Goal: Information Seeking & Learning: Learn about a topic

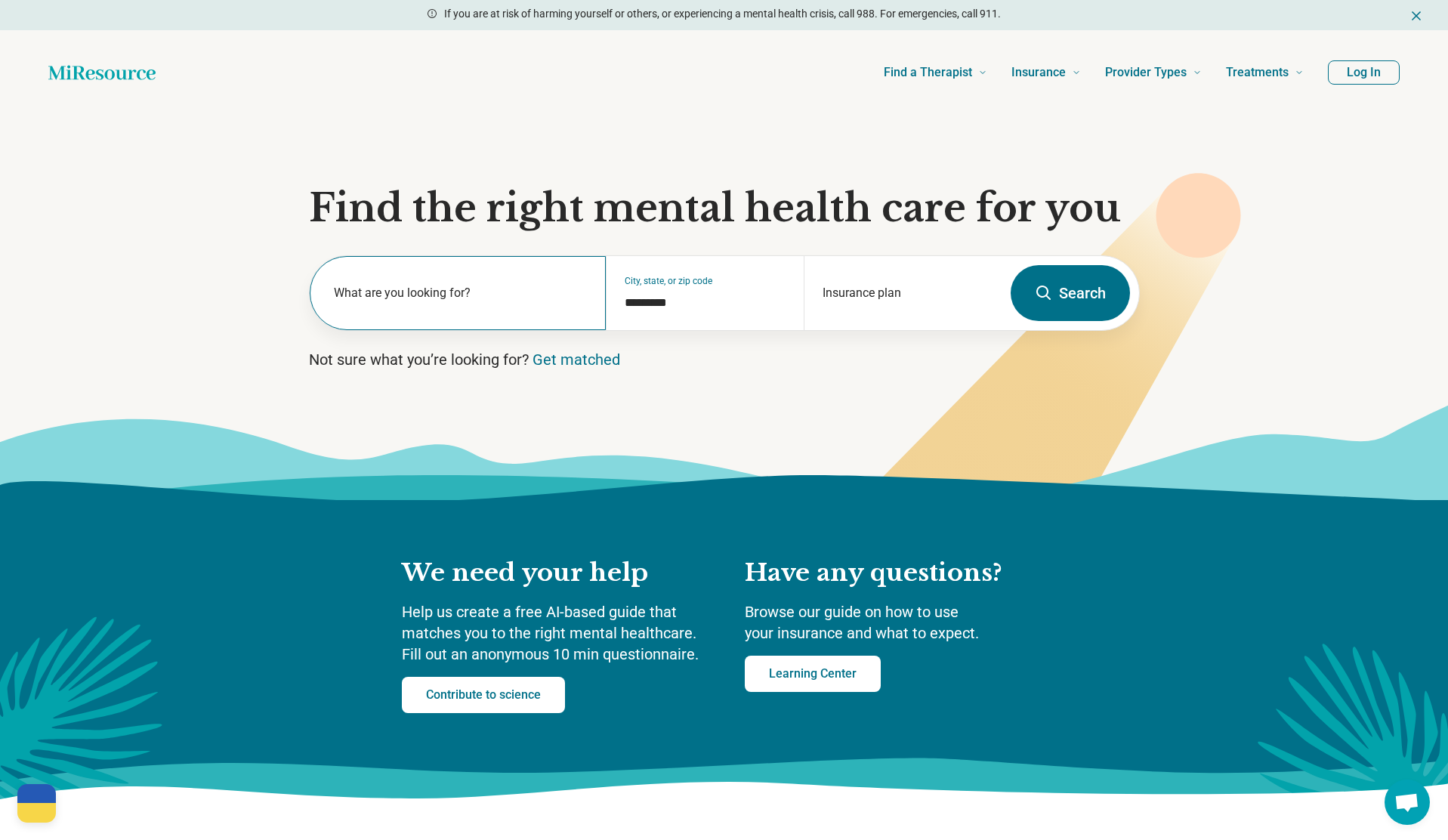
click at [472, 300] on label "What are you looking for?" at bounding box center [461, 293] width 254 height 18
click at [435, 292] on input "text" at bounding box center [461, 300] width 254 height 18
drag, startPoint x: 917, startPoint y: 300, endPoint x: 889, endPoint y: 300, distance: 28.0
click at [917, 300] on input "Insurance plan" at bounding box center [903, 303] width 161 height 18
click at [860, 294] on input "Insurance plan" at bounding box center [903, 303] width 161 height 18
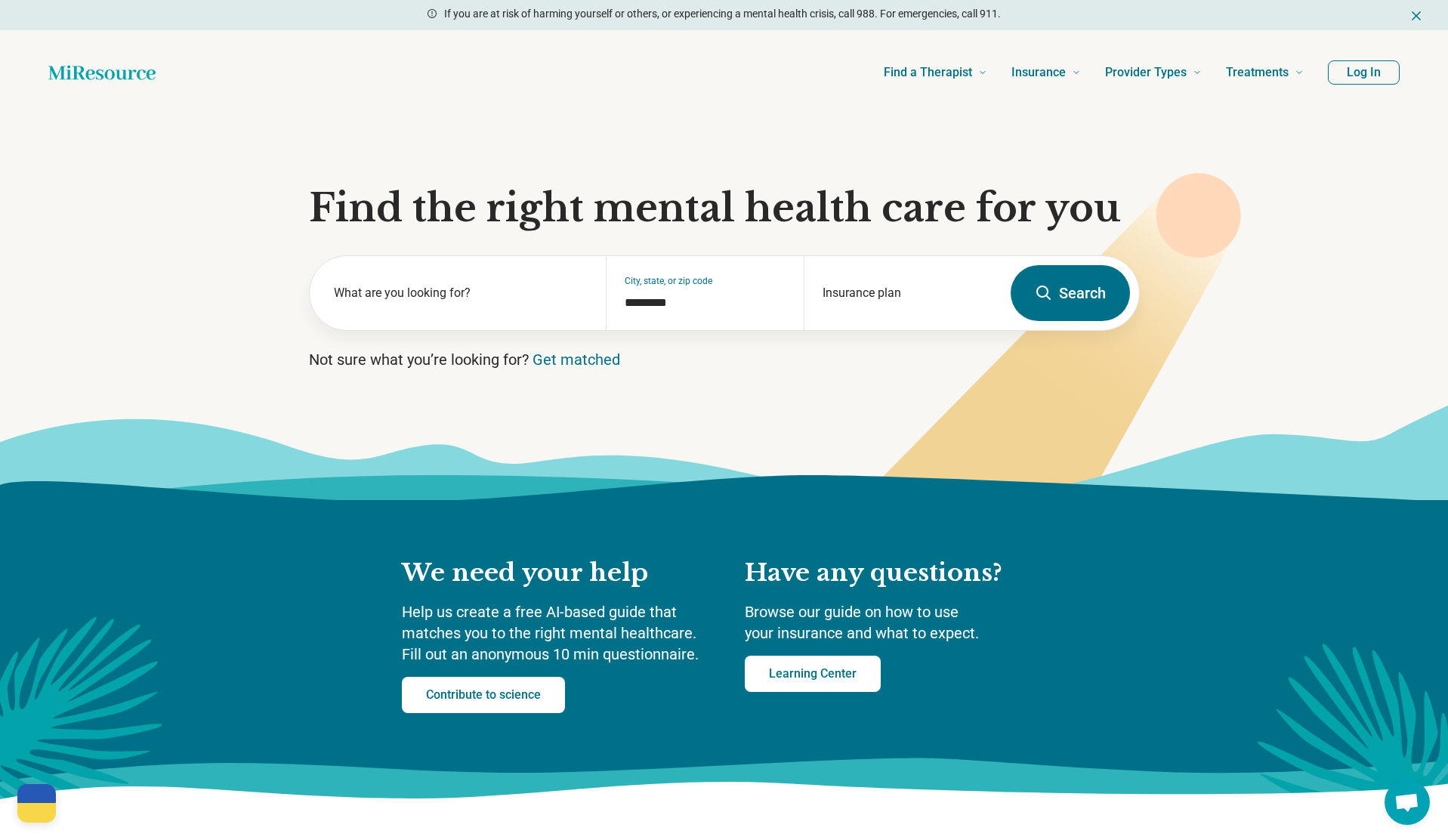
click at [808, 396] on section "Find the right mental health care for you What are you looking for? City, state…" at bounding box center [724, 307] width 1448 height 385
click at [579, 361] on link "Get matched" at bounding box center [576, 359] width 88 height 18
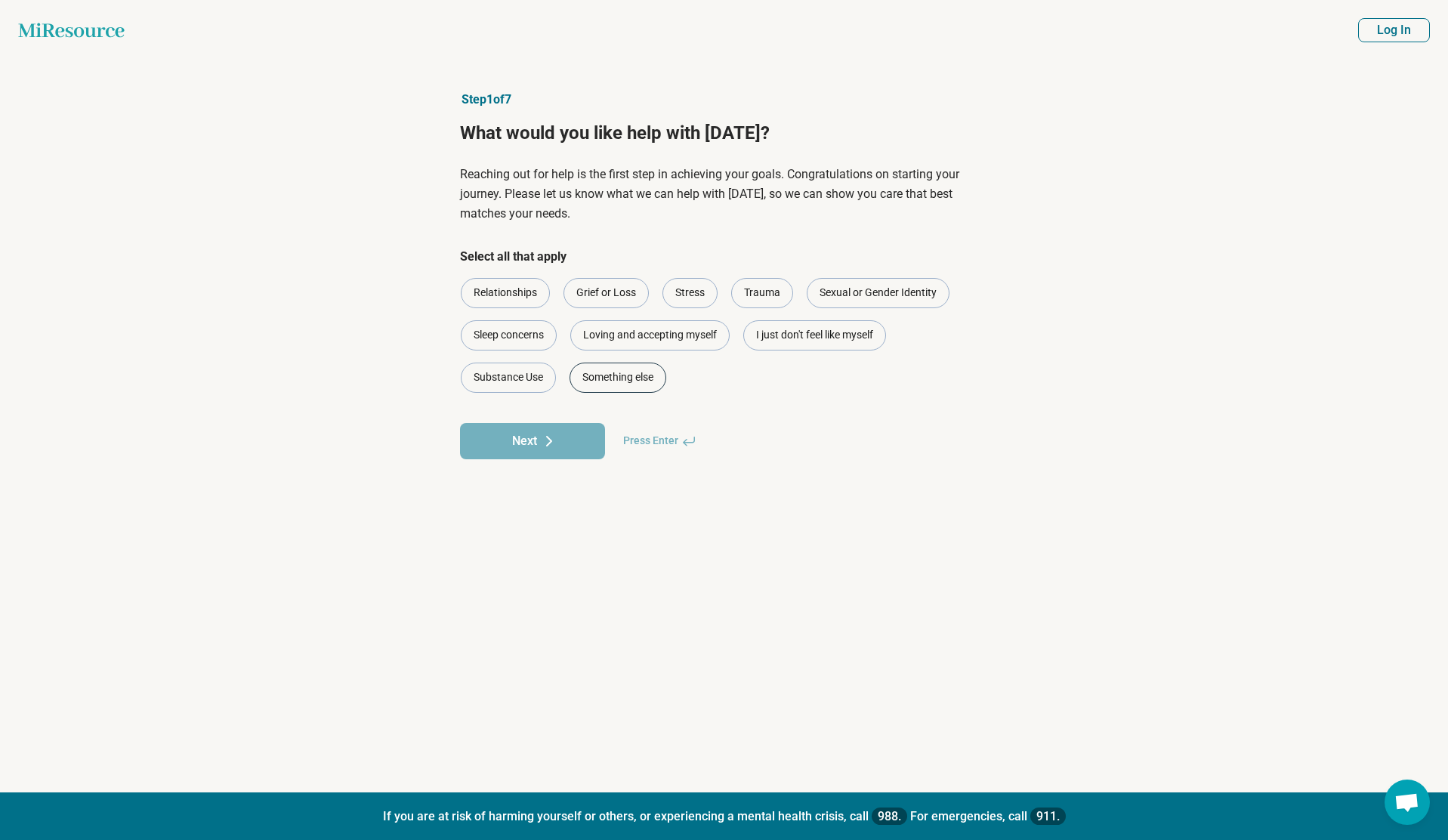
click at [609, 380] on div "Something else" at bounding box center [618, 378] width 97 height 30
click at [510, 449] on button "Next" at bounding box center [532, 441] width 145 height 36
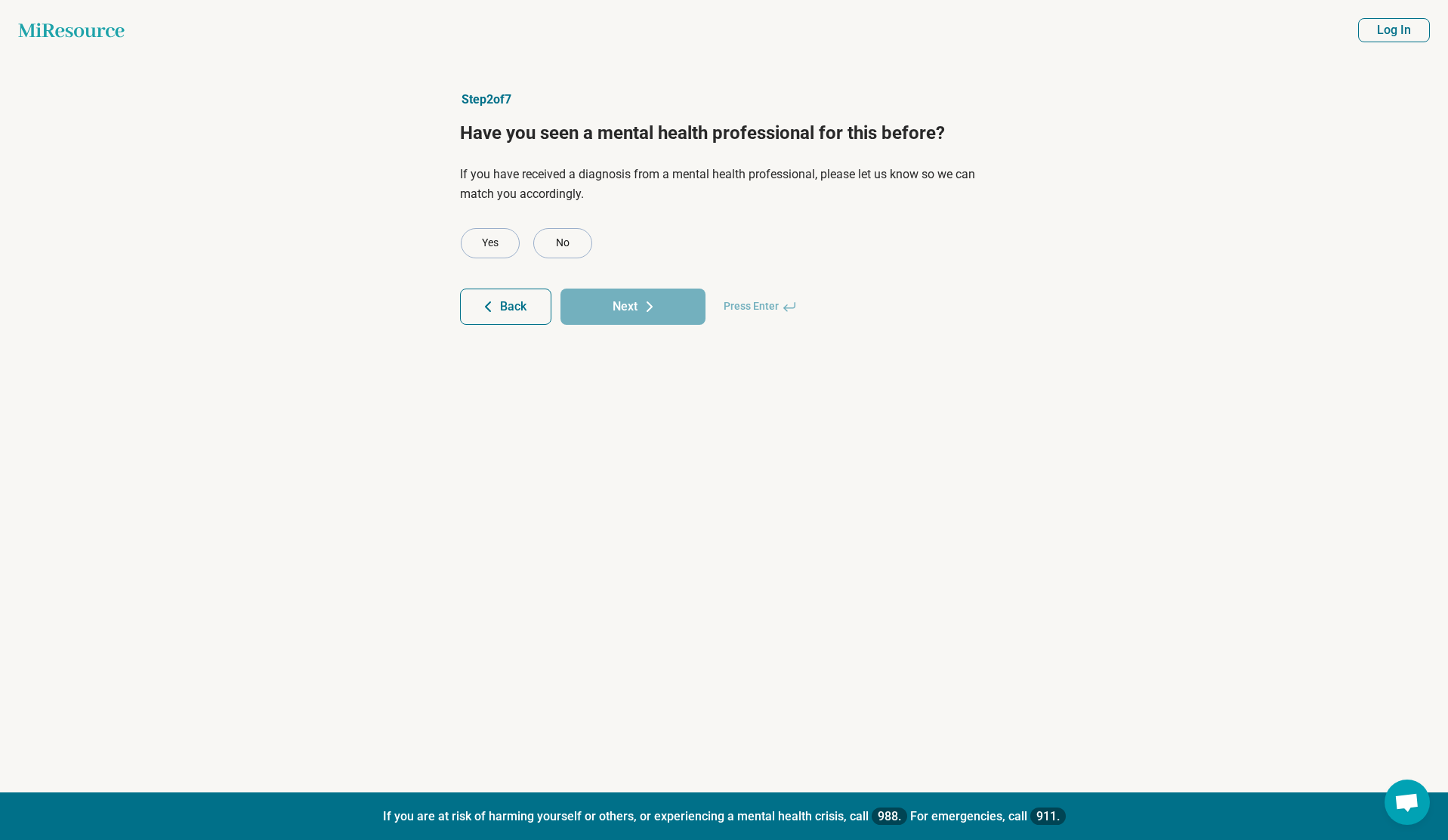
drag, startPoint x: 392, startPoint y: 365, endPoint x: 623, endPoint y: 177, distance: 297.8
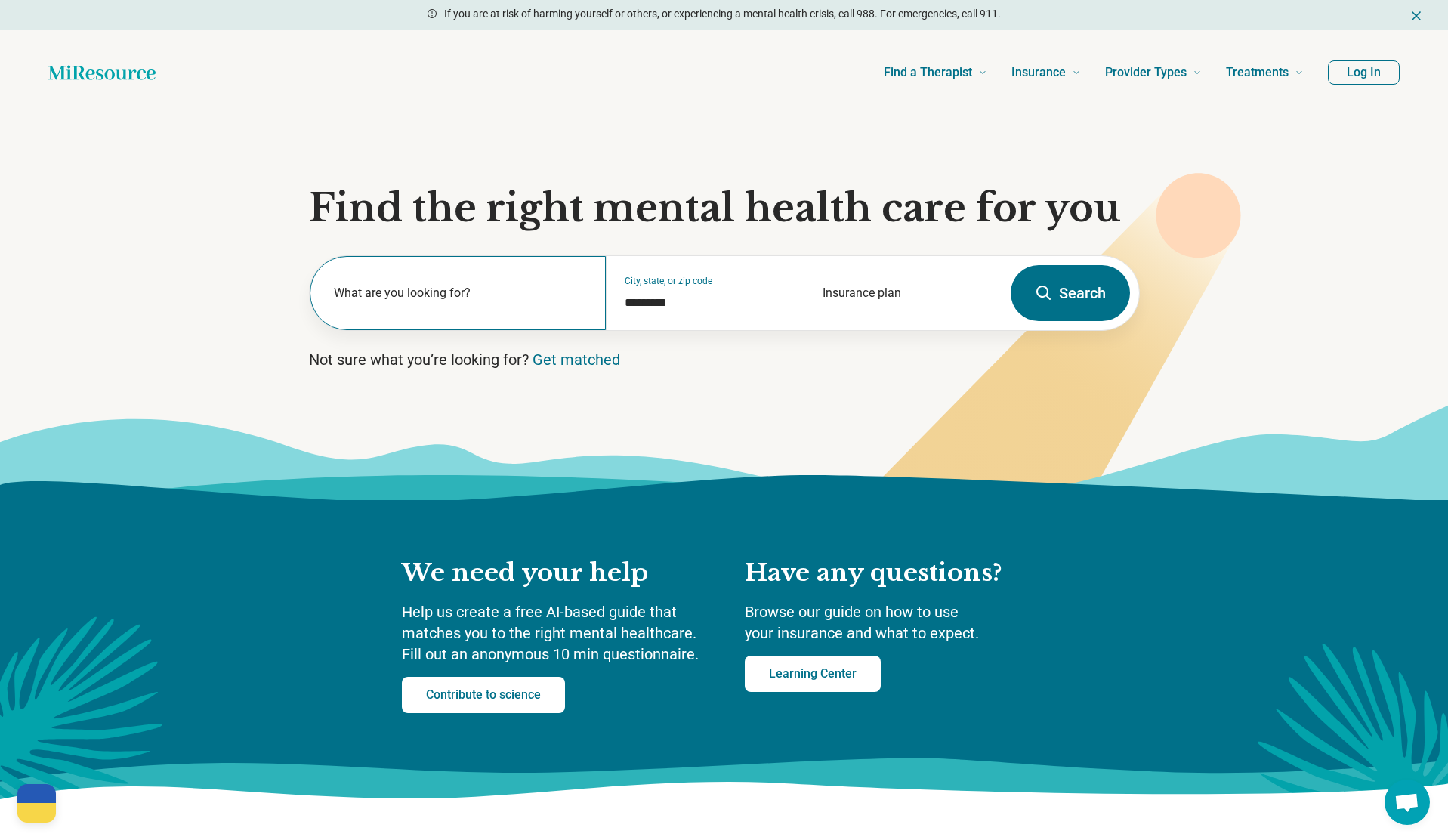
click at [424, 292] on label "What are you looking for?" at bounding box center [461, 293] width 254 height 18
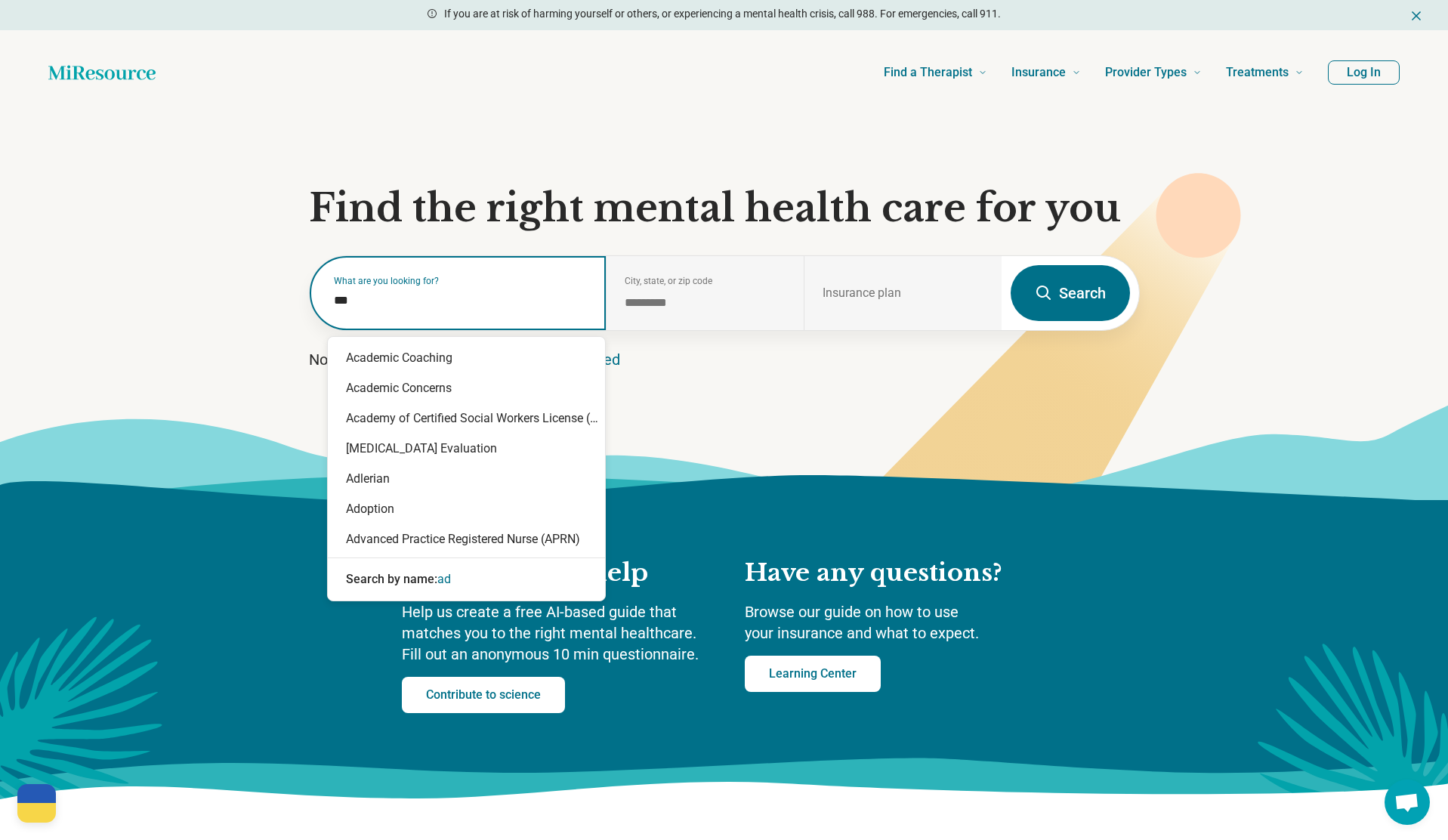
type input "****"
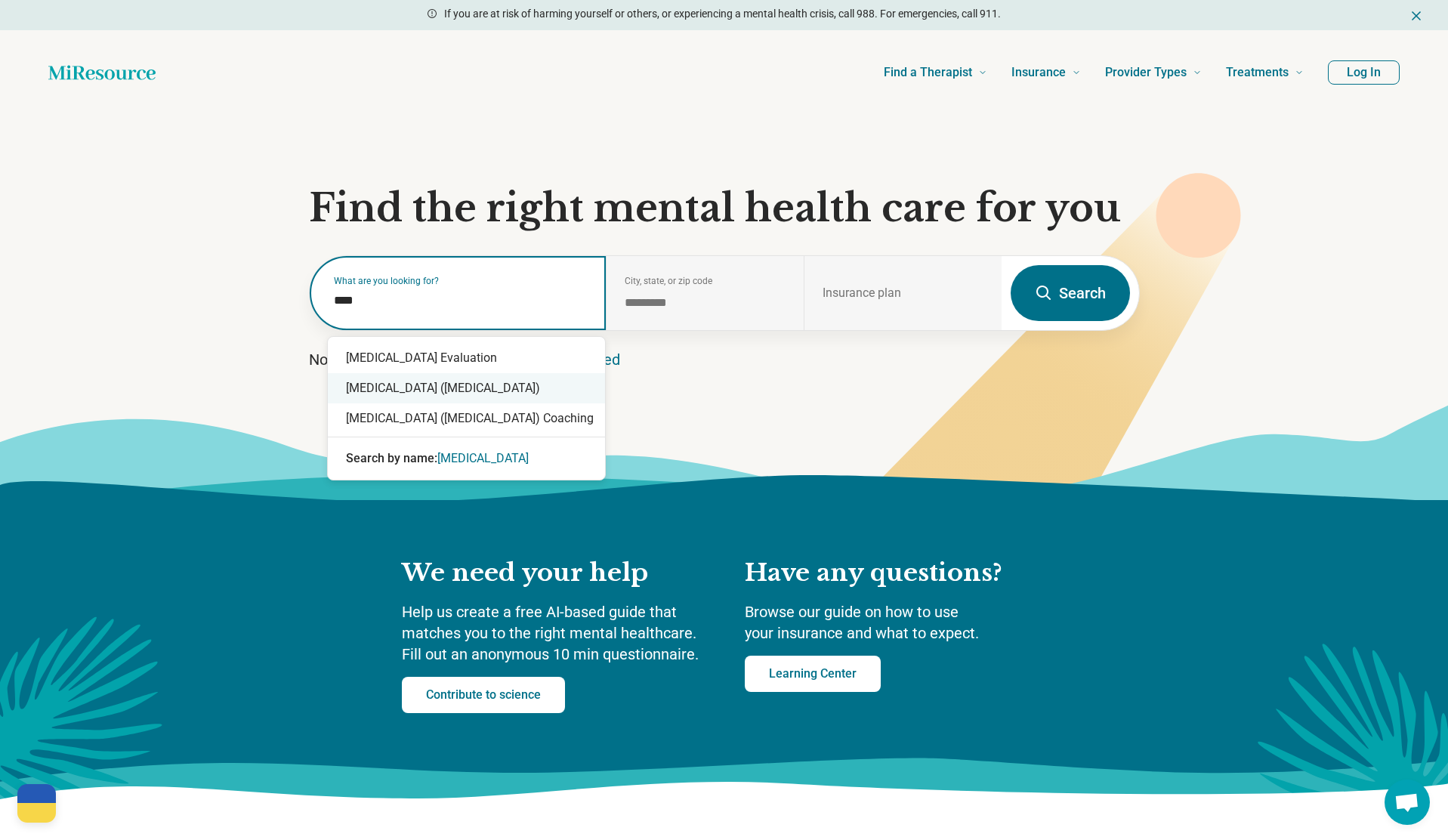
click at [532, 388] on div "[MEDICAL_DATA] ([MEDICAL_DATA])" at bounding box center [467, 388] width 277 height 30
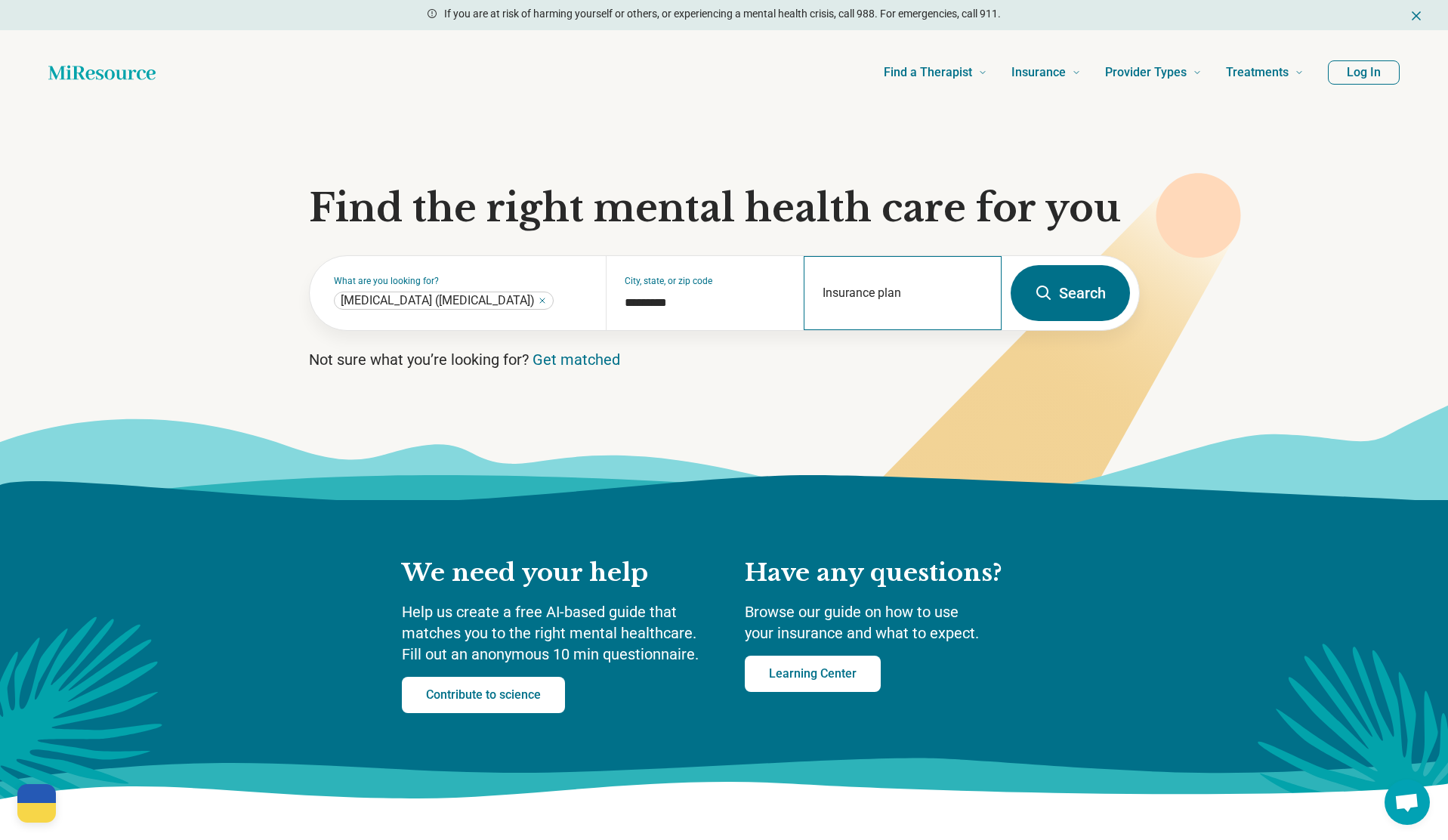
click at [875, 296] on div "Insurance plan" at bounding box center [902, 292] width 198 height 74
type input "****"
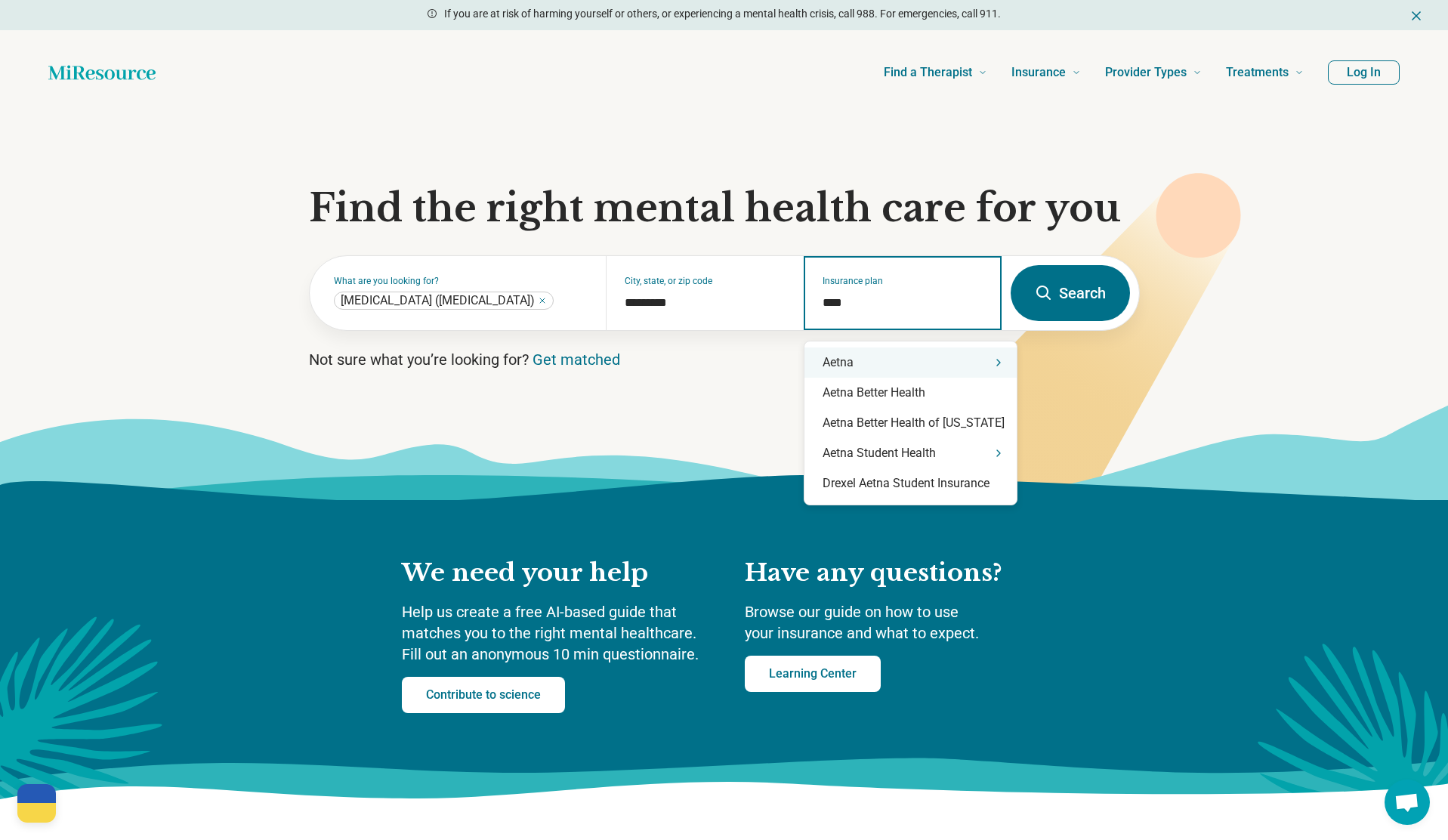
click at [868, 364] on div "Aetna" at bounding box center [910, 363] width 212 height 30
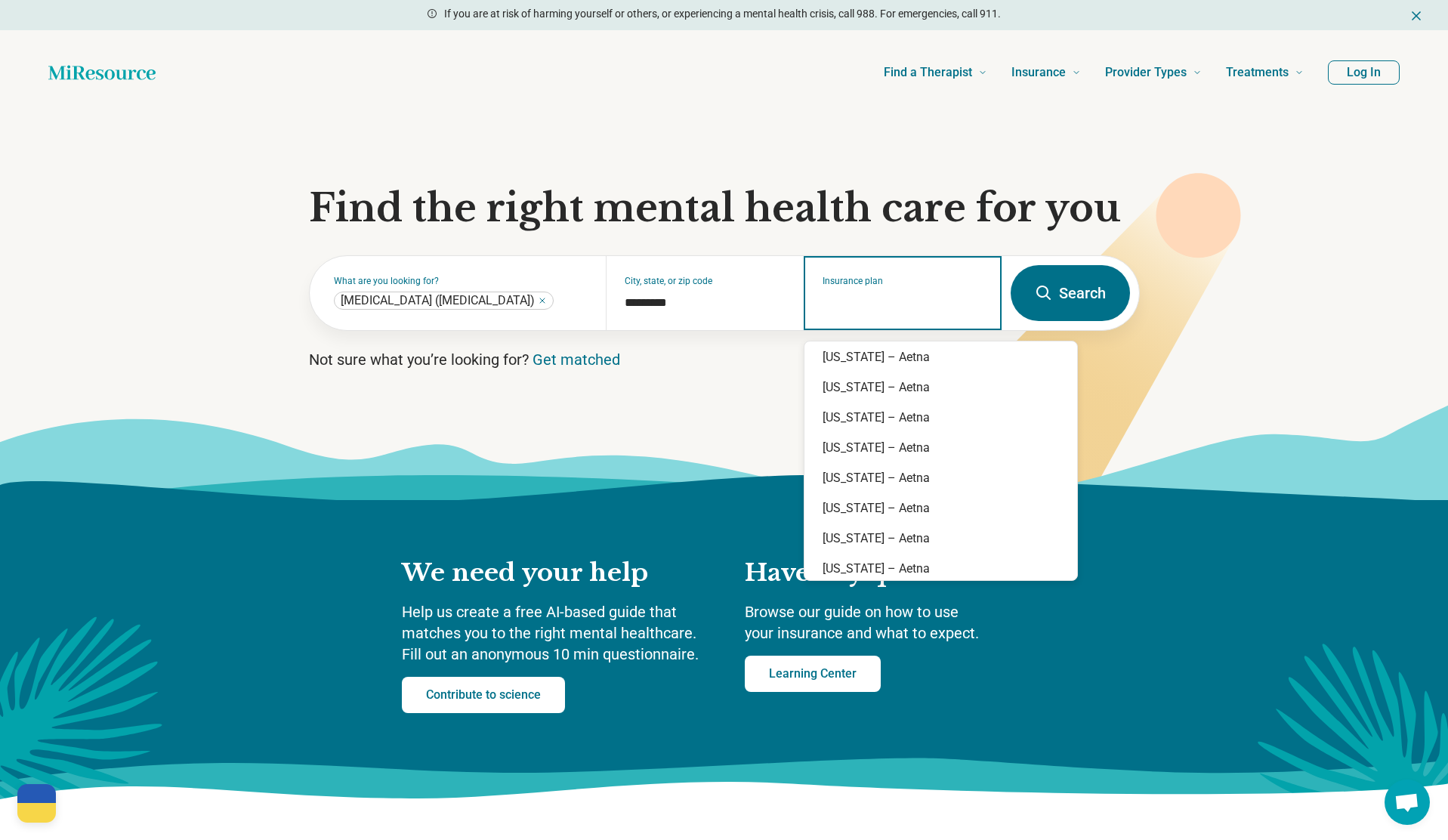
scroll to position [200, 0]
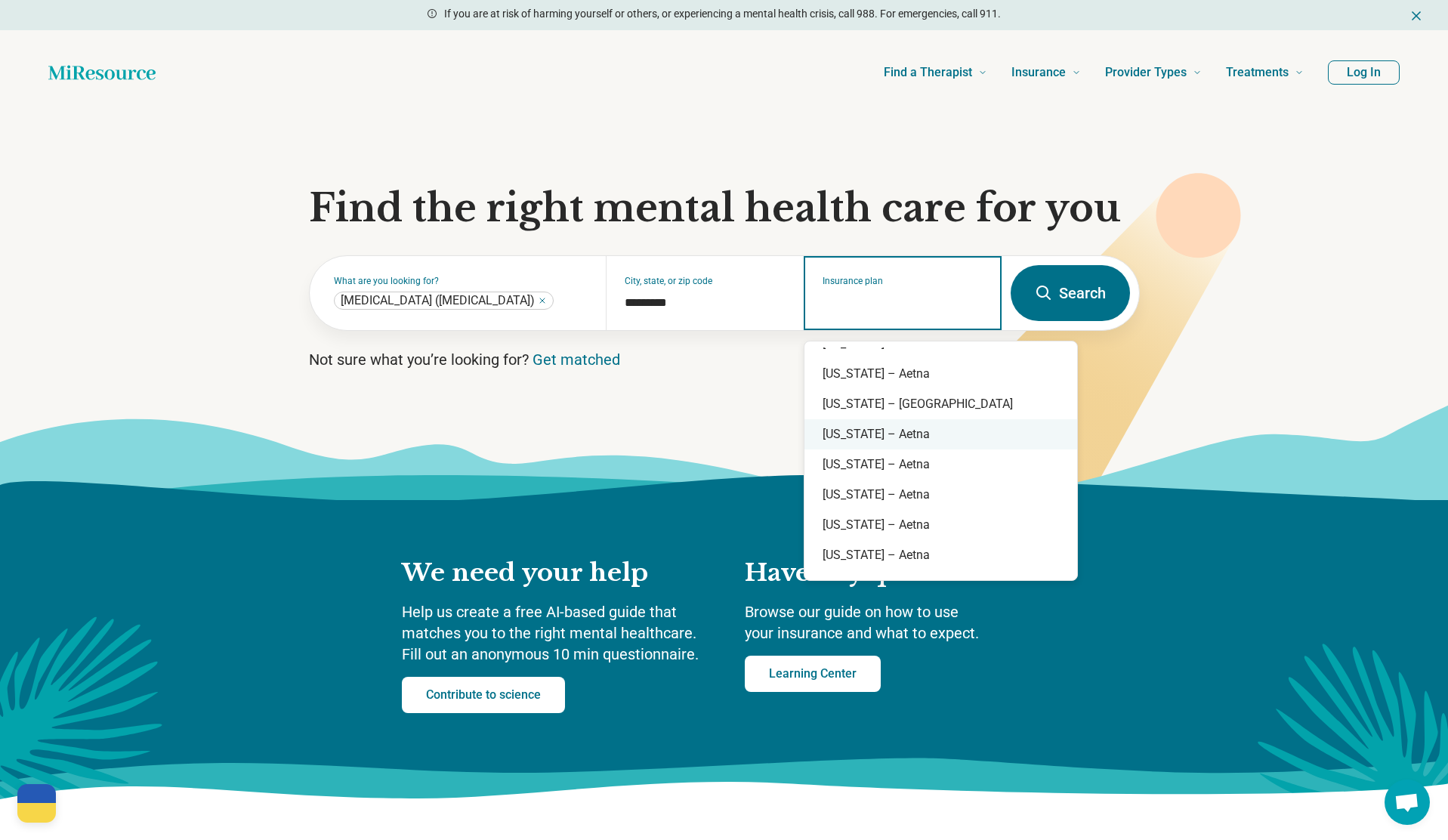
click at [879, 437] on div "[US_STATE] – Aetna" at bounding box center [940, 435] width 273 height 30
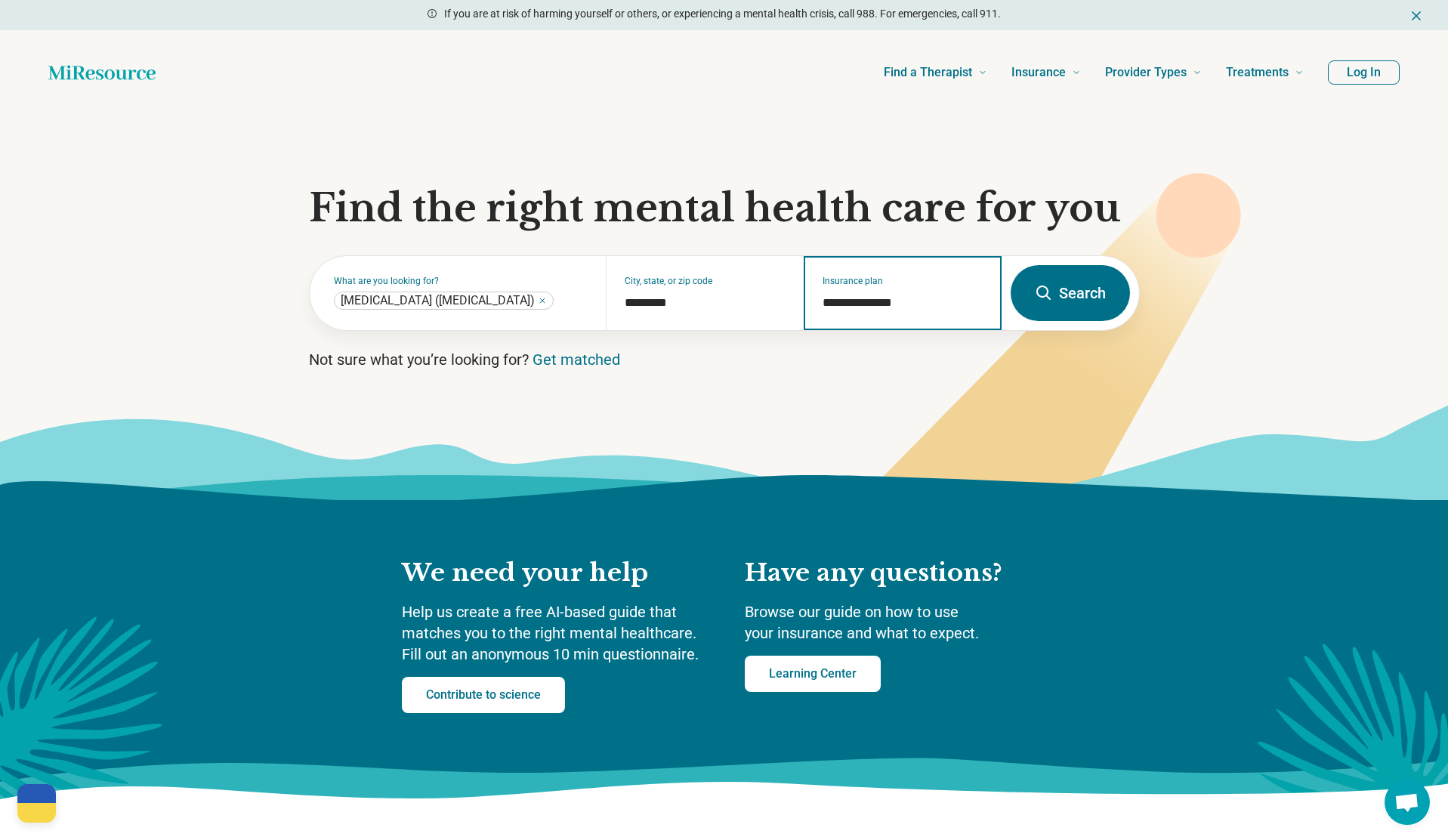
type input "**********"
click at [1060, 290] on button "Search" at bounding box center [1070, 292] width 119 height 56
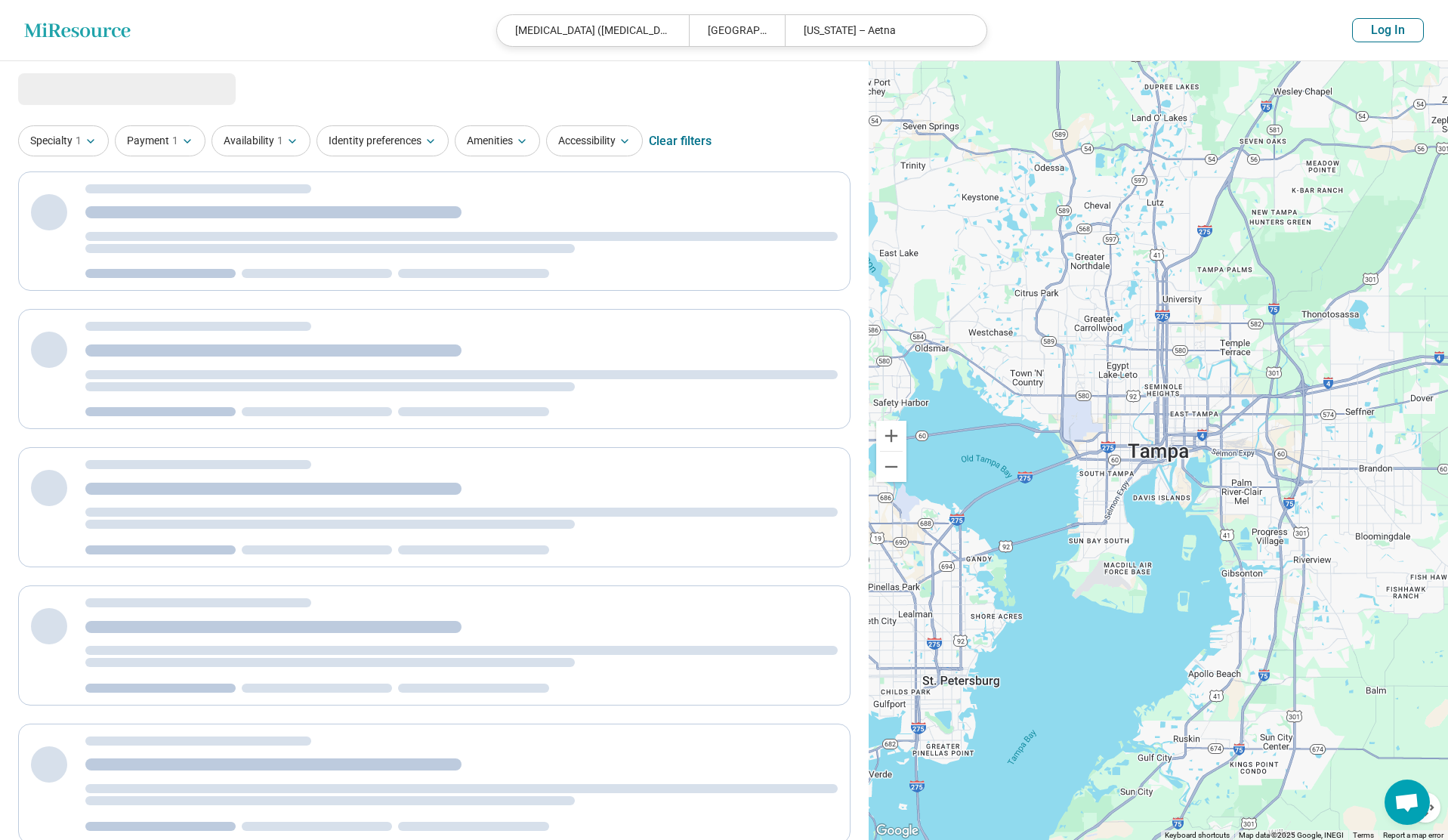
select select "***"
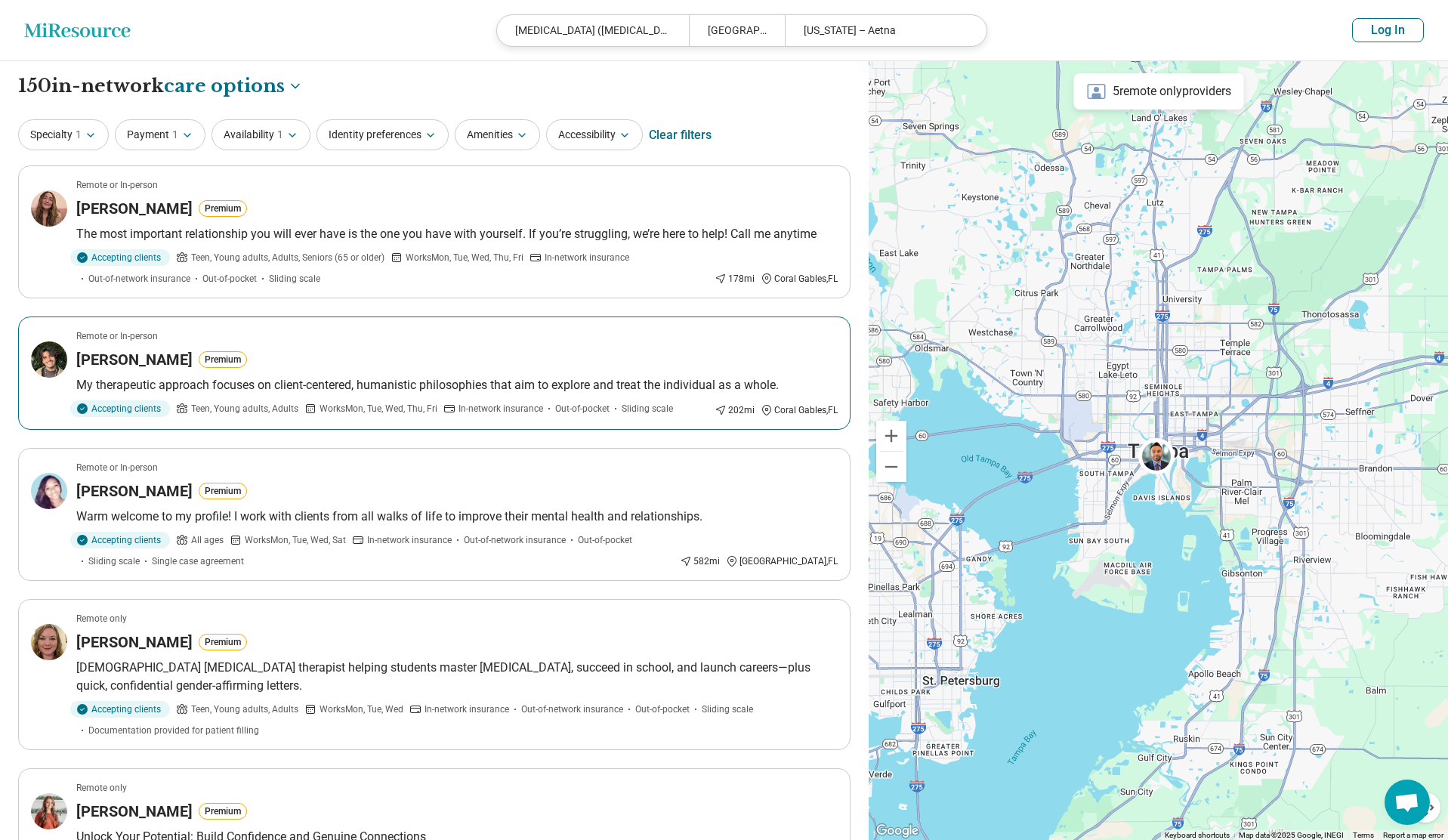
scroll to position [6, 0]
